Goal: Find contact information: Find contact information

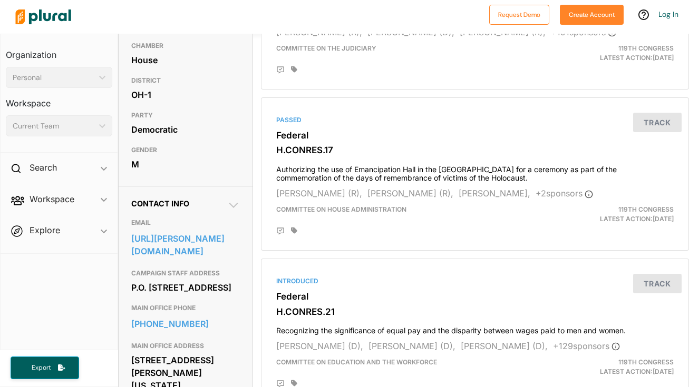
scroll to position [219, 0]
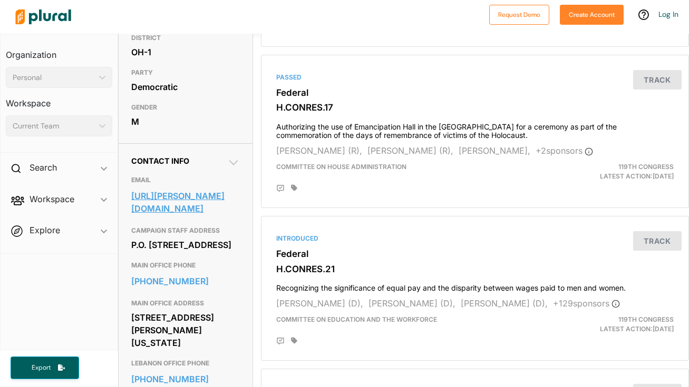
copy link "https://landsman.house.gov/contact"
drag, startPoint x: 160, startPoint y: 227, endPoint x: 253, endPoint y: 31, distance: 216.6
click at [0, 0] on div "Request Demo Create Account Log In Organization Personal ic_keyboard_arrow_down…" at bounding box center [344, 193] width 689 height 387
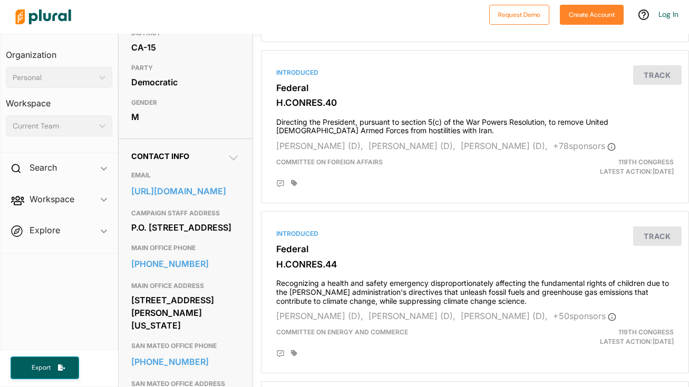
scroll to position [251, 0]
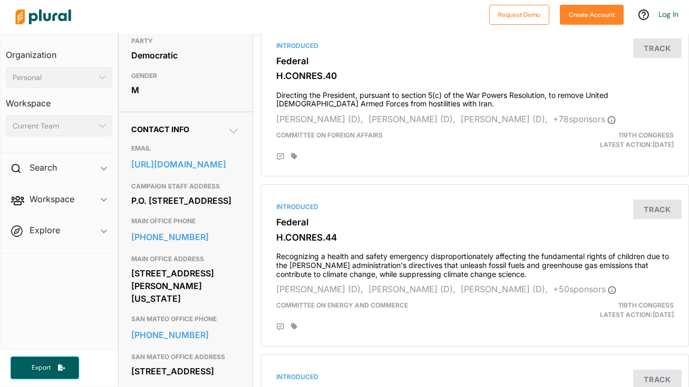
drag, startPoint x: 173, startPoint y: 182, endPoint x: 408, endPoint y: 16, distance: 287.0
click at [0, 0] on div "Request Demo Create Account Log In Organization Personal ic_keyboard_arrow_down…" at bounding box center [344, 193] width 689 height 387
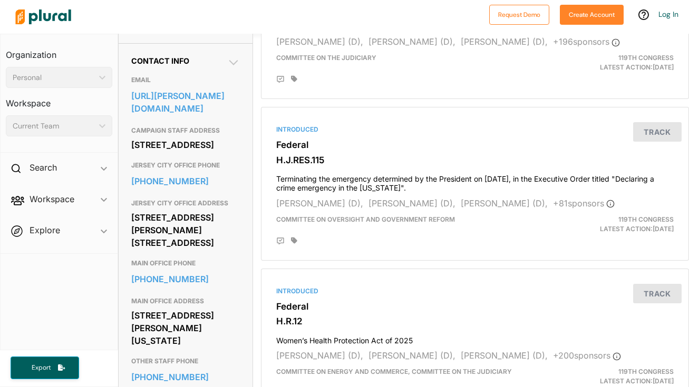
scroll to position [334, 0]
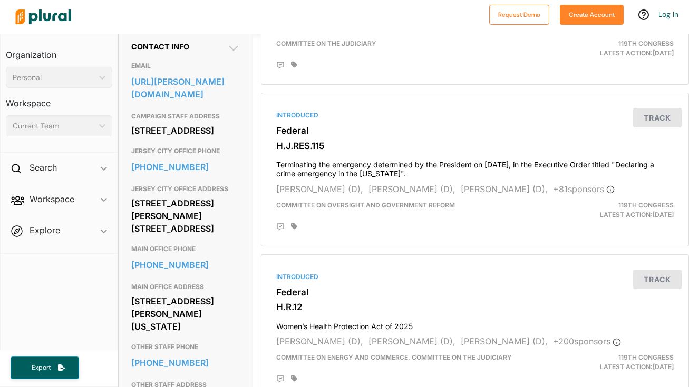
drag, startPoint x: 176, startPoint y: 119, endPoint x: 286, endPoint y: 33, distance: 139.7
click at [0, 0] on div "Request Demo Create Account Log In Organization Personal ic_keyboard_arrow_down…" at bounding box center [344, 193] width 689 height 387
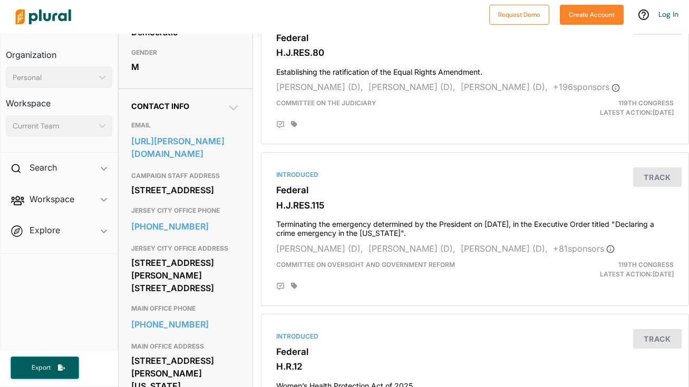
scroll to position [266, 0]
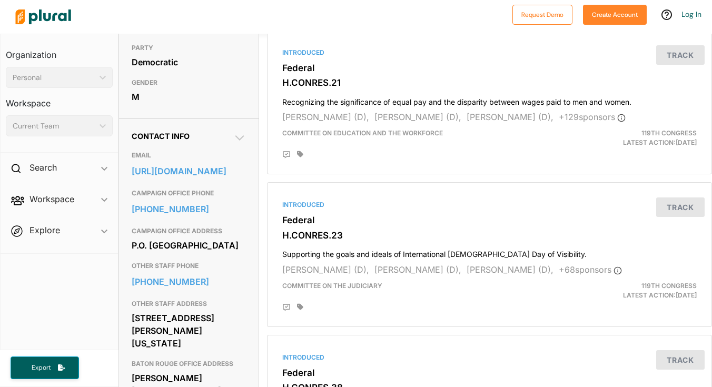
scroll to position [251, 0]
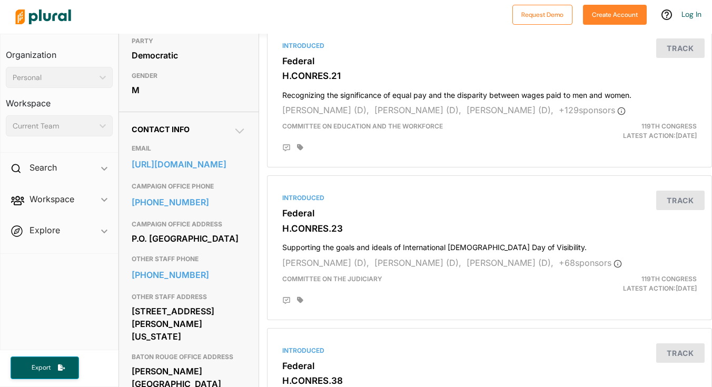
drag, startPoint x: 154, startPoint y: 197, endPoint x: 318, endPoint y: 12, distance: 246.7
click at [0, 0] on div "Request Demo Create Account Log In Organization Personal ic_keyboard_arrow_down…" at bounding box center [356, 193] width 712 height 387
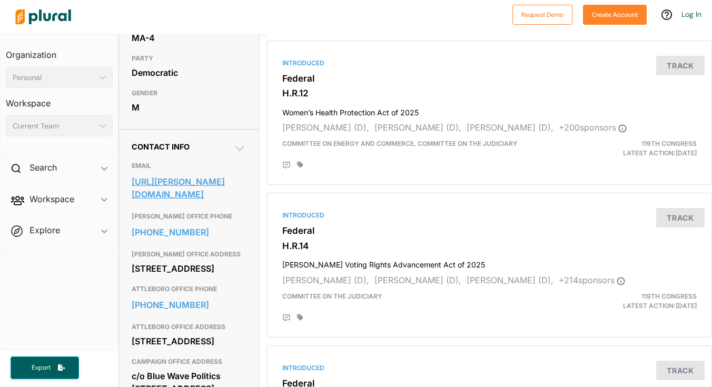
scroll to position [242, 0]
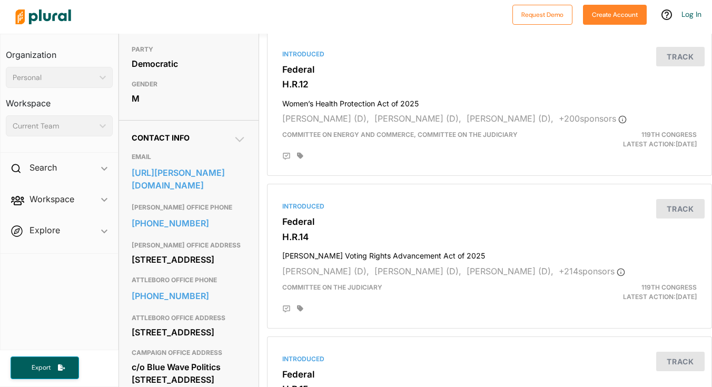
drag, startPoint x: 185, startPoint y: 199, endPoint x: 332, endPoint y: 2, distance: 246.2
click at [0, 0] on div "Request Demo Create Account Log In Organization Personal ic_keyboard_arrow_down…" at bounding box center [356, 193] width 712 height 387
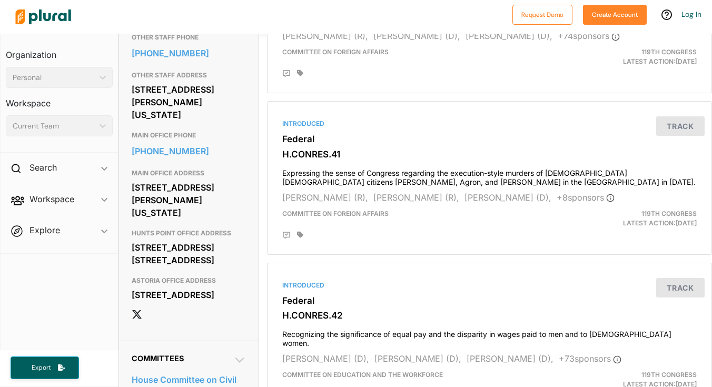
scroll to position [505, 0]
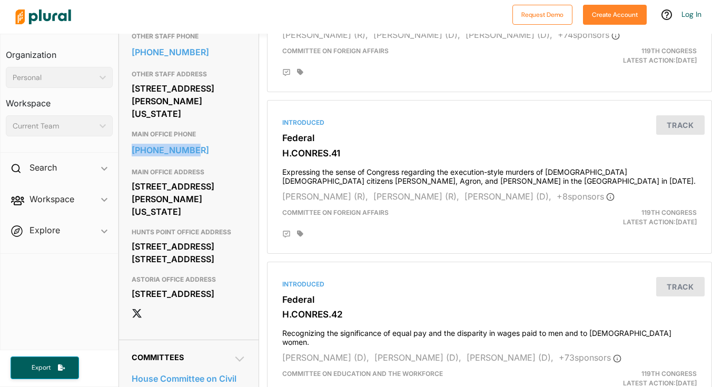
drag, startPoint x: 248, startPoint y: 200, endPoint x: 124, endPoint y: 201, distance: 123.8
click at [124, 201] on div "Contact Info EMAIL [URL][PERSON_NAME][DOMAIN_NAME] CAMPAIGN MAILING ADDRESS PHO…" at bounding box center [189, 98] width 140 height 483
copy link "[PHONE_NUMBER]"
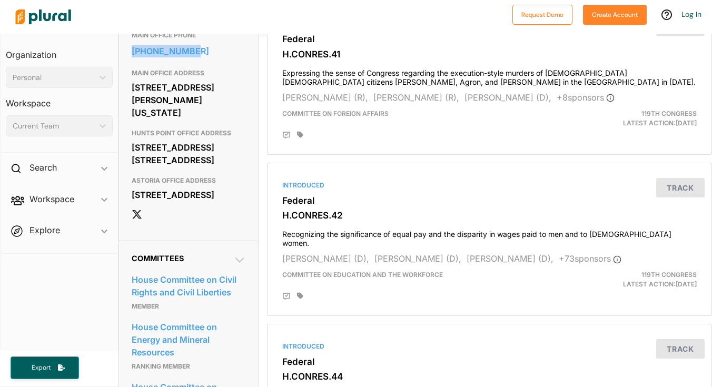
scroll to position [605, 0]
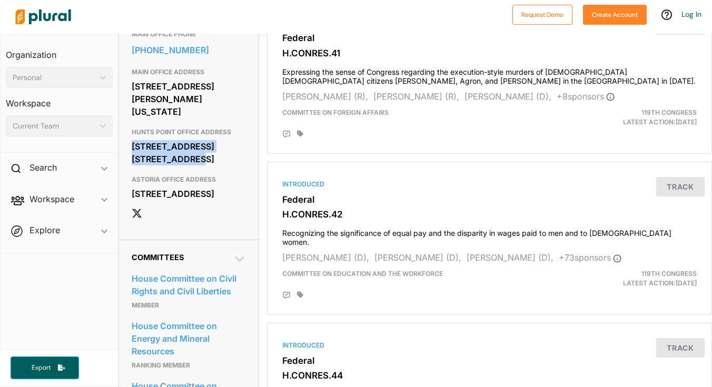
drag, startPoint x: 132, startPoint y: 196, endPoint x: 179, endPoint y: 210, distance: 49.0
click at [179, 167] on div "[STREET_ADDRESS] [STREET_ADDRESS]" at bounding box center [189, 153] width 114 height 28
copy div "[STREET_ADDRESS] Suite L-610"
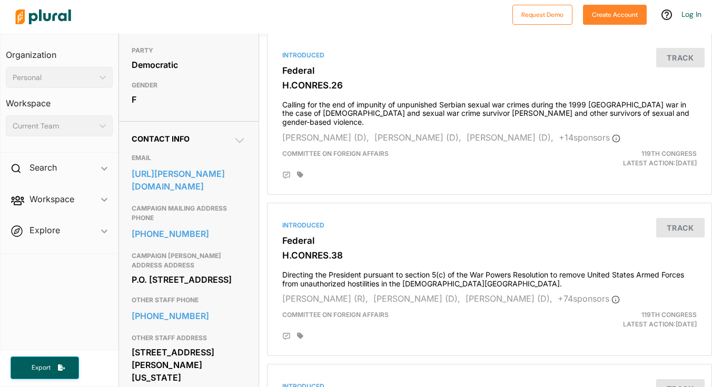
scroll to position [251, 0]
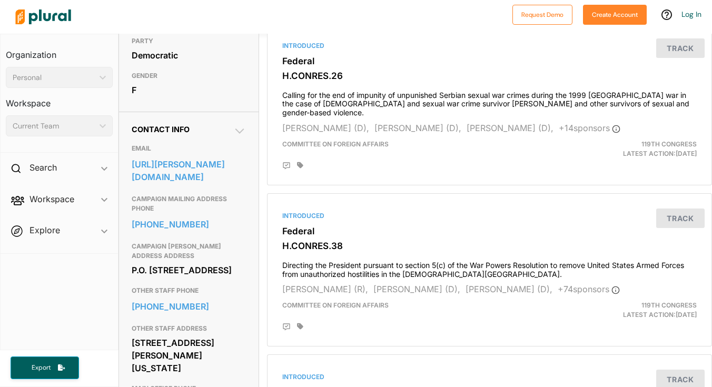
drag, startPoint x: 159, startPoint y: 213, endPoint x: 268, endPoint y: 16, distance: 225.4
click at [0, 0] on div "Request Demo Create Account Log In Organization Personal ic_keyboard_arrow_down…" at bounding box center [356, 193] width 712 height 387
